Goal: Information Seeking & Learning: Learn about a topic

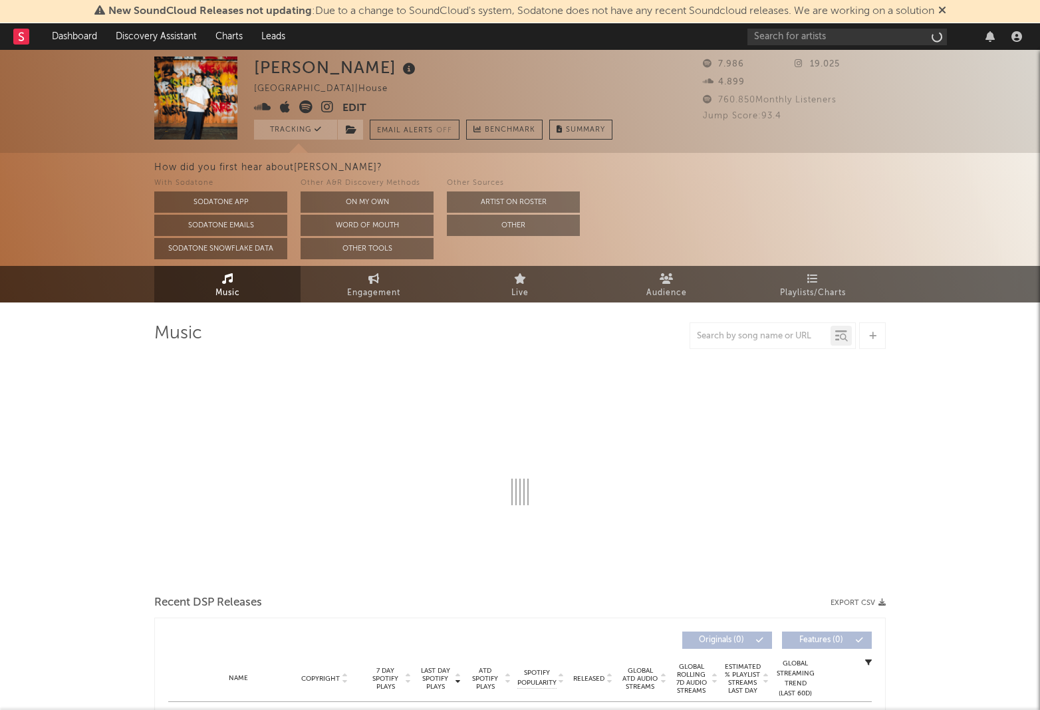
select select "6m"
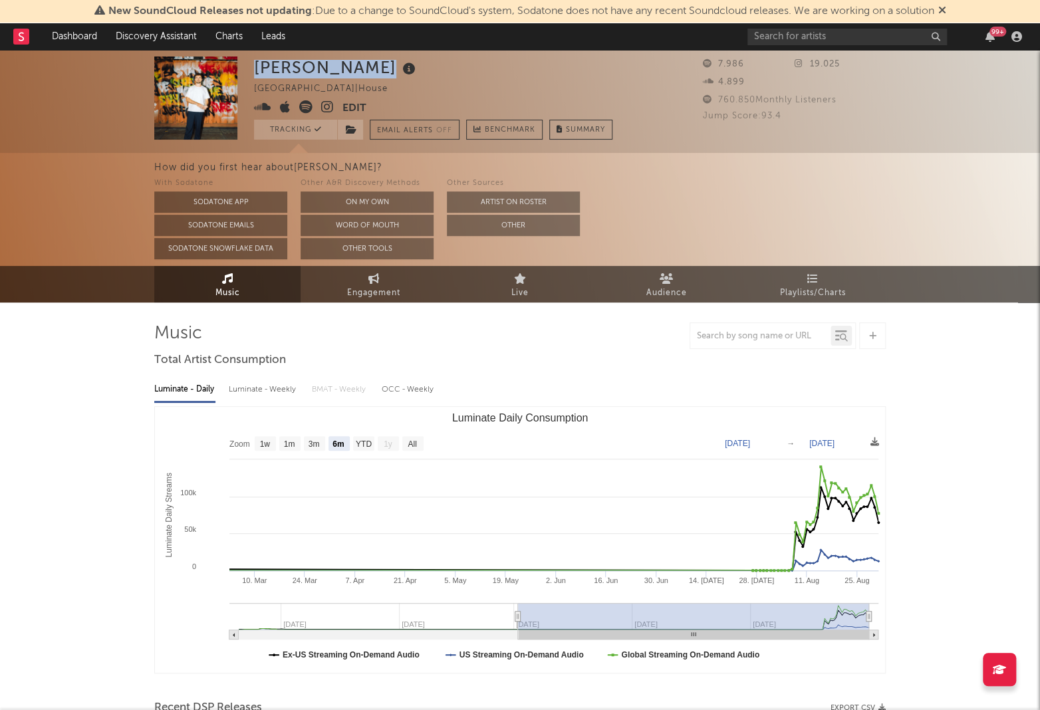
drag, startPoint x: 255, startPoint y: 73, endPoint x: 351, endPoint y: 66, distance: 96.0
click at [356, 66] on div "[PERSON_NAME]" at bounding box center [336, 68] width 165 height 22
copy div "[PERSON_NAME]"
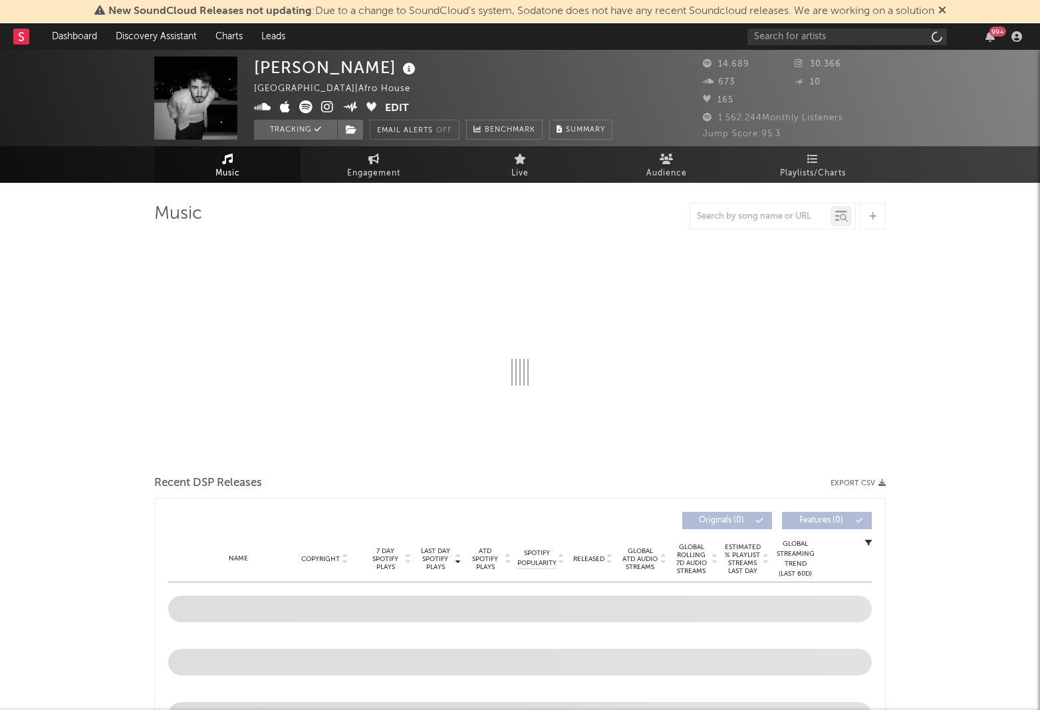
select select "1w"
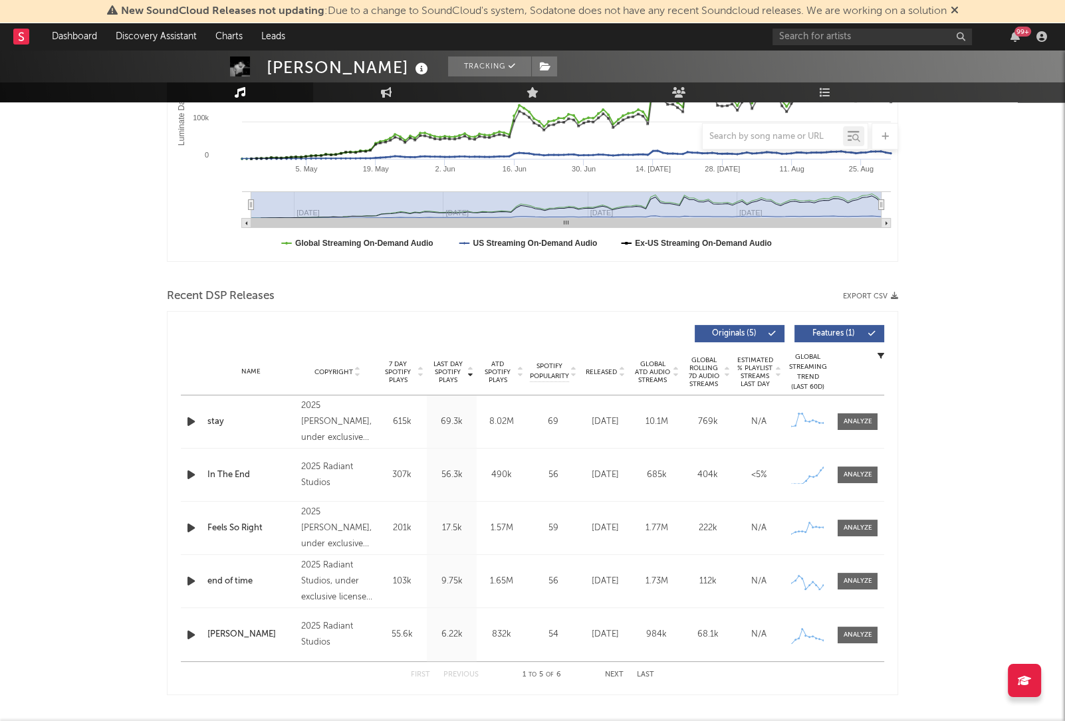
scroll to position [338, 0]
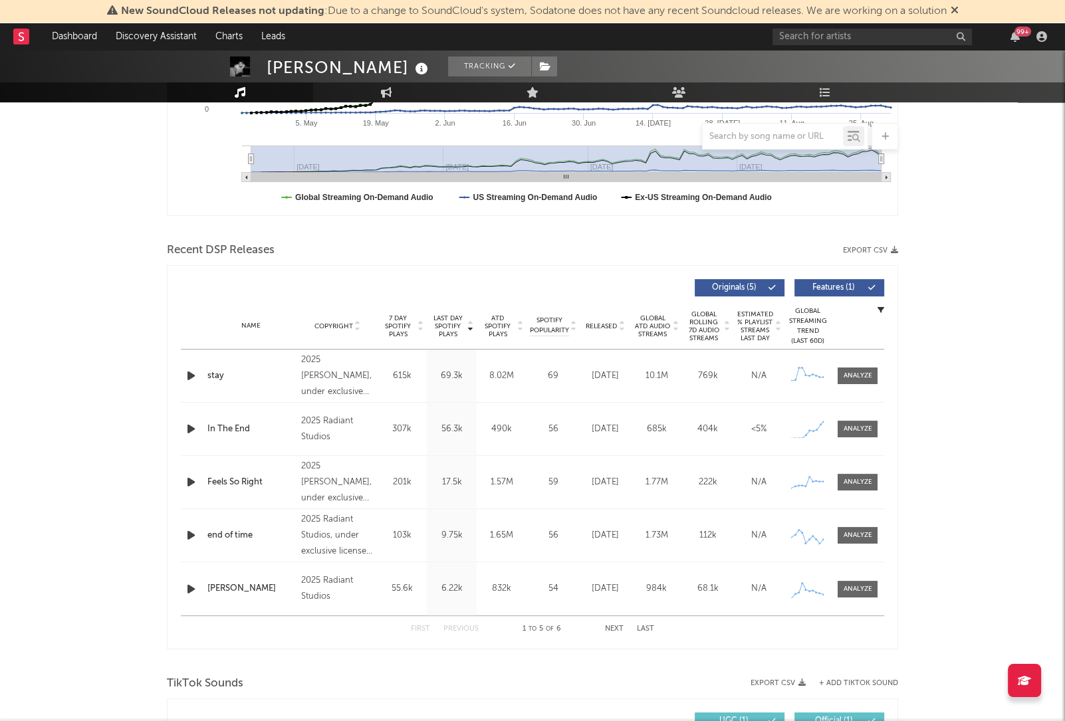
click at [600, 338] on div "Name Copyright Label Album Names Composer Names 7 Day Spotify Plays Last Day Sp…" at bounding box center [532, 326] width 703 height 47
click at [598, 325] on span "Released" at bounding box center [601, 326] width 31 height 8
click at [192, 375] on icon "button" at bounding box center [191, 376] width 14 height 17
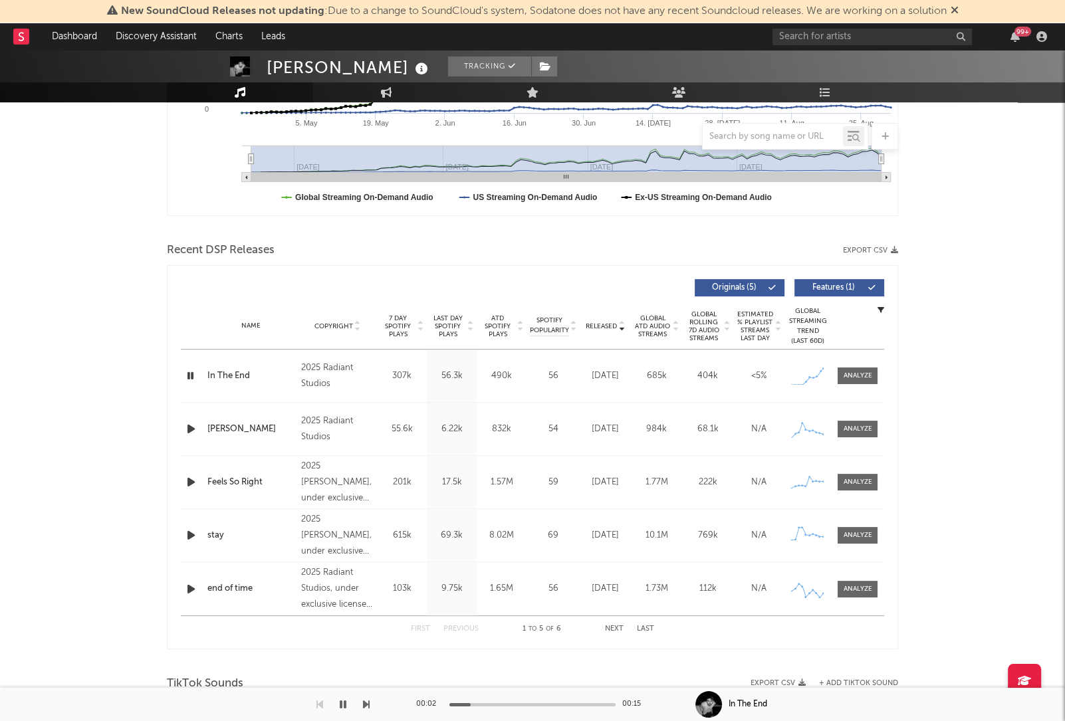
drag, startPoint x: 191, startPoint y: 375, endPoint x: 189, endPoint y: 382, distance: 7.6
click at [189, 378] on icon "button" at bounding box center [190, 376] width 13 height 17
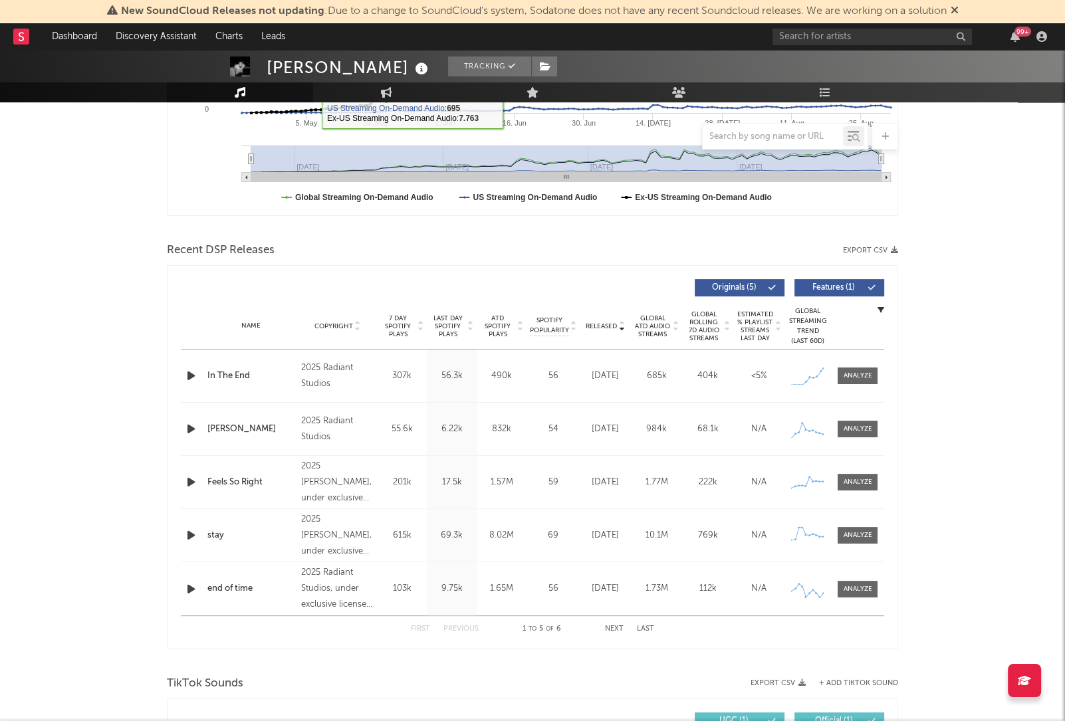
click at [196, 391] on div "Name In The End Copyright 2025 Radiant Studios Label Radiant Studios Album Name…" at bounding box center [532, 376] width 703 height 53
click at [193, 382] on icon "button" at bounding box center [191, 376] width 14 height 17
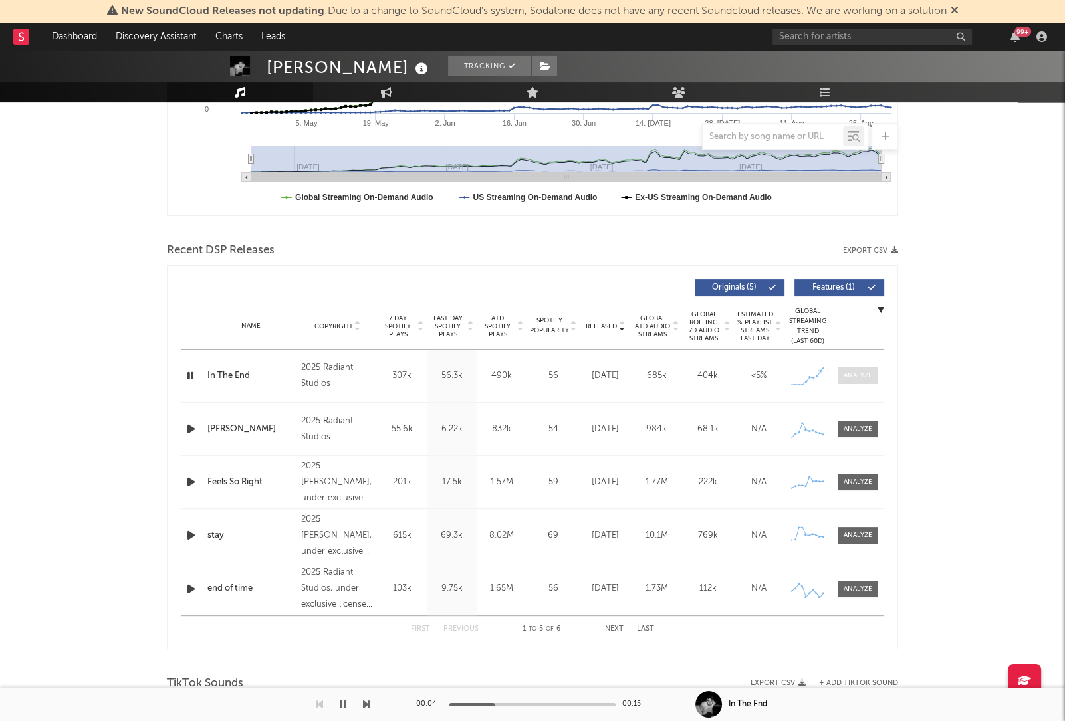
click at [877, 375] on span at bounding box center [858, 376] width 40 height 17
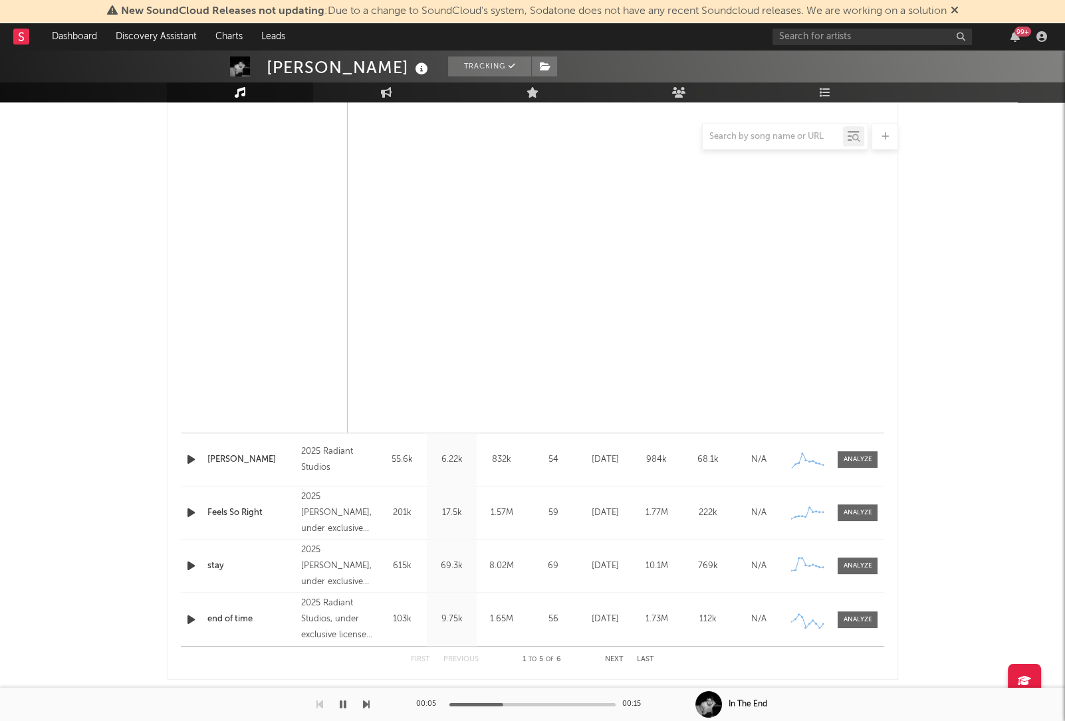
scroll to position [1182, 0]
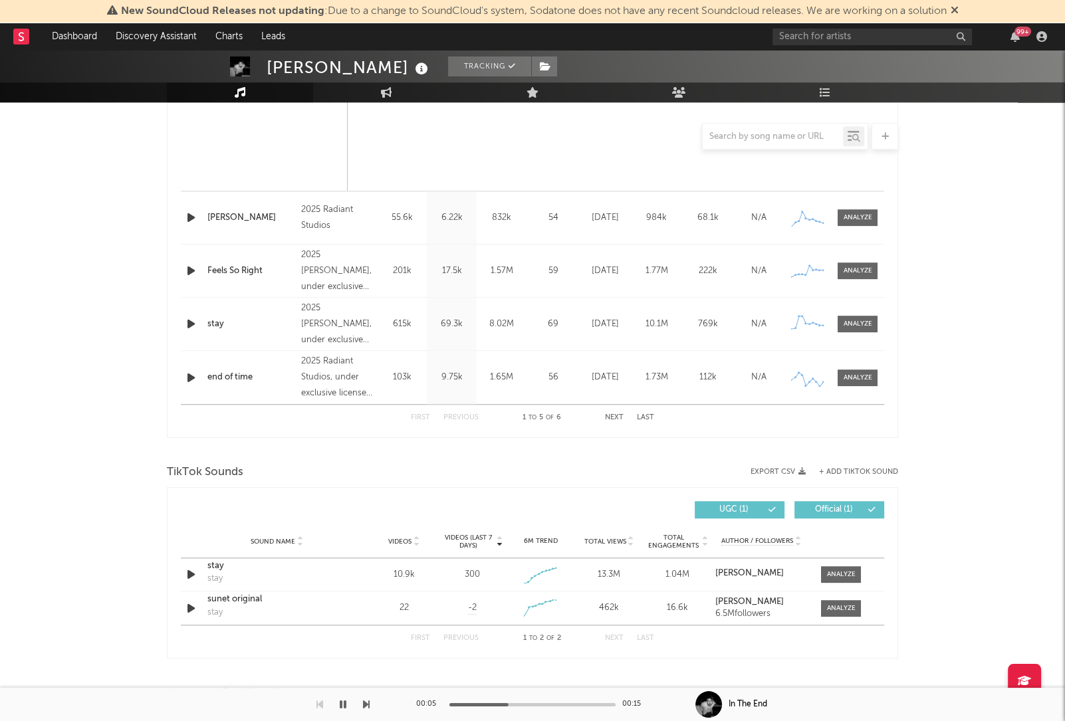
select select "1w"
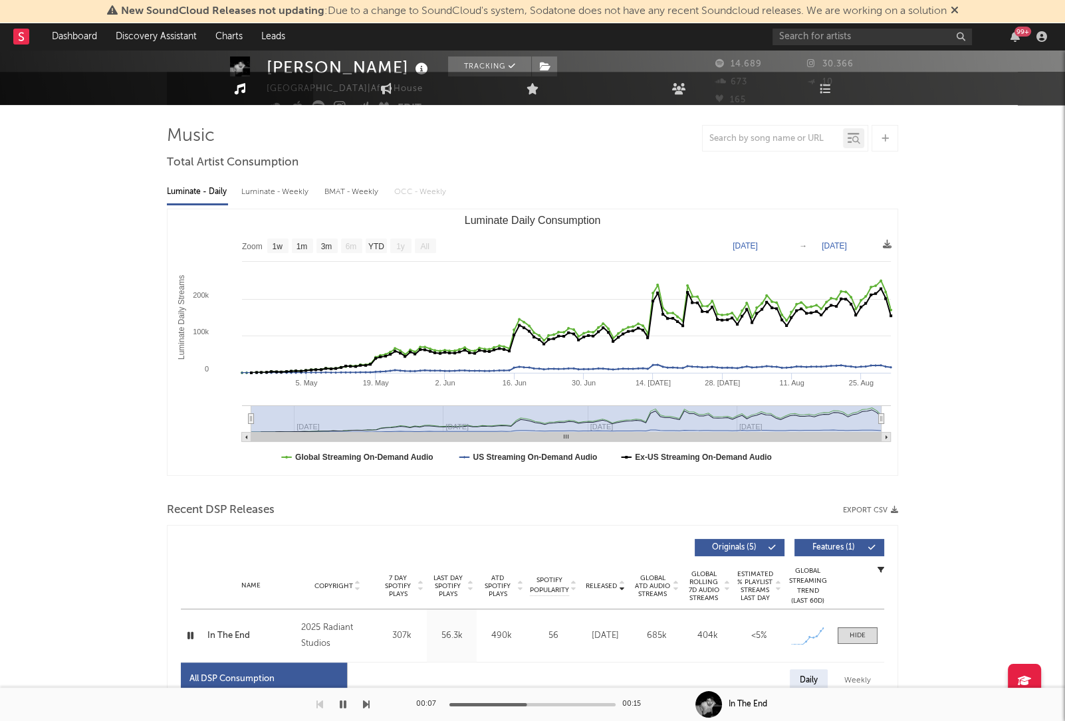
scroll to position [0, 0]
